Goal: Navigation & Orientation: Find specific page/section

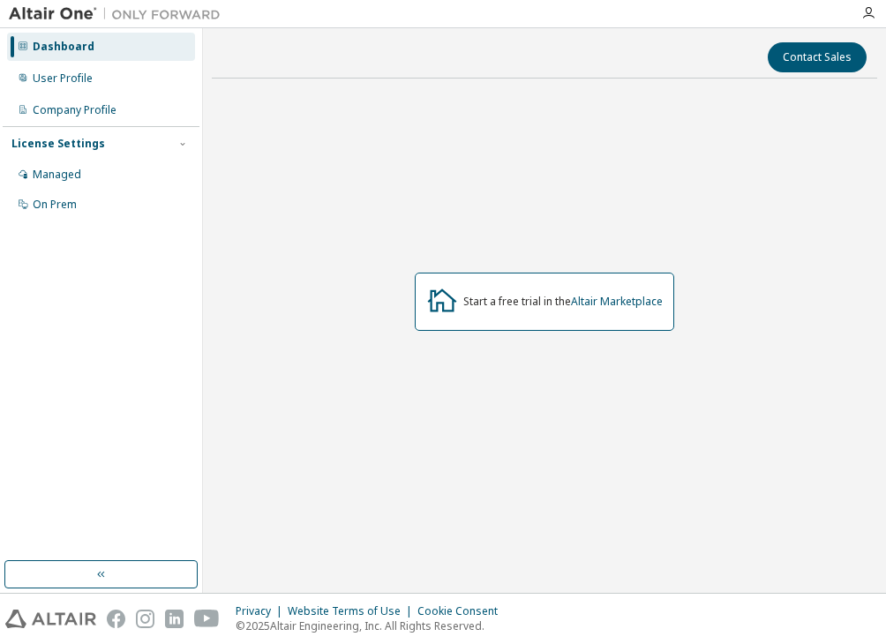
click at [49, 11] on img at bounding box center [119, 14] width 221 height 18
click at [113, 573] on button "button" at bounding box center [100, 574] width 193 height 28
